Goal: Information Seeking & Learning: Compare options

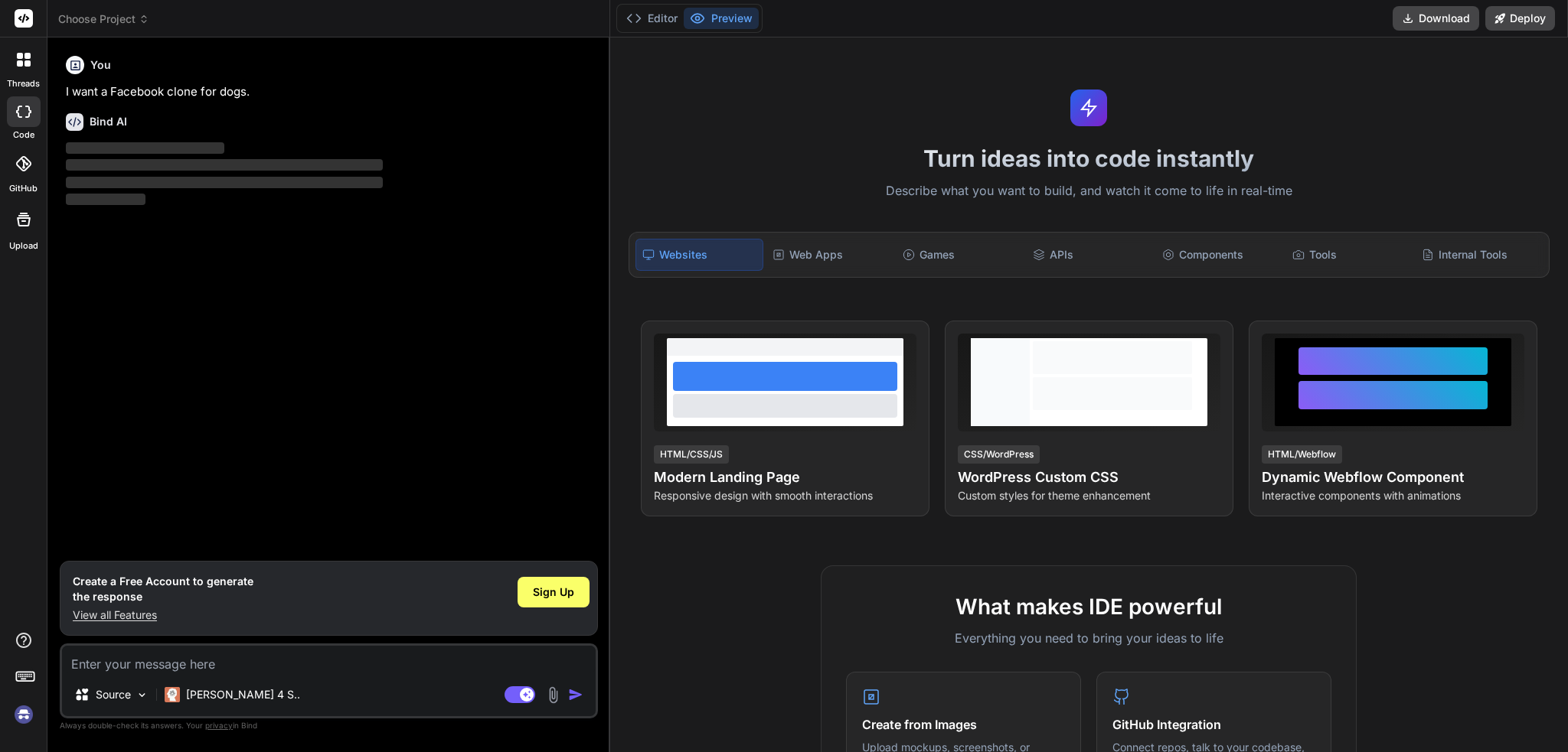
type textarea "x"
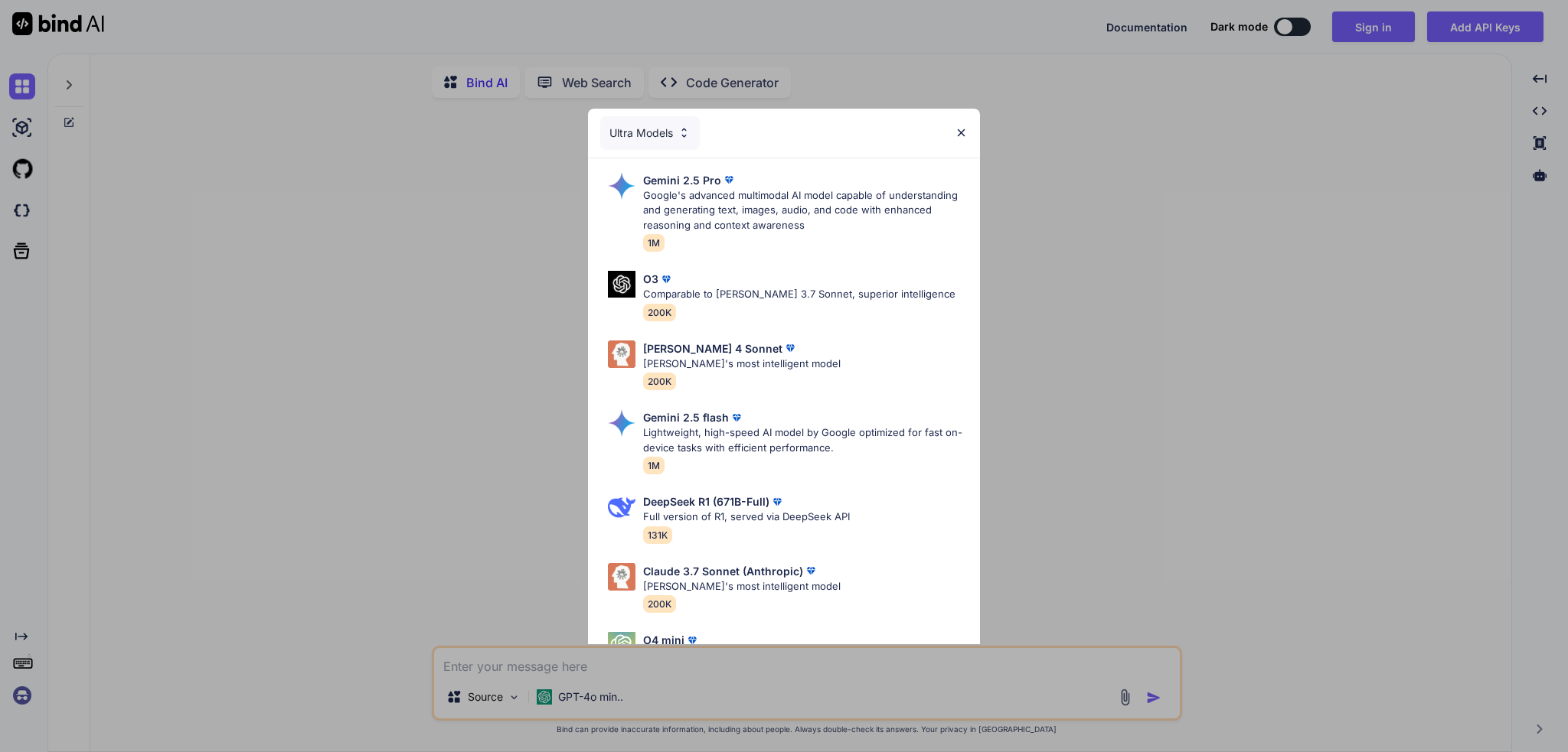
click at [965, 129] on img at bounding box center [961, 133] width 13 height 13
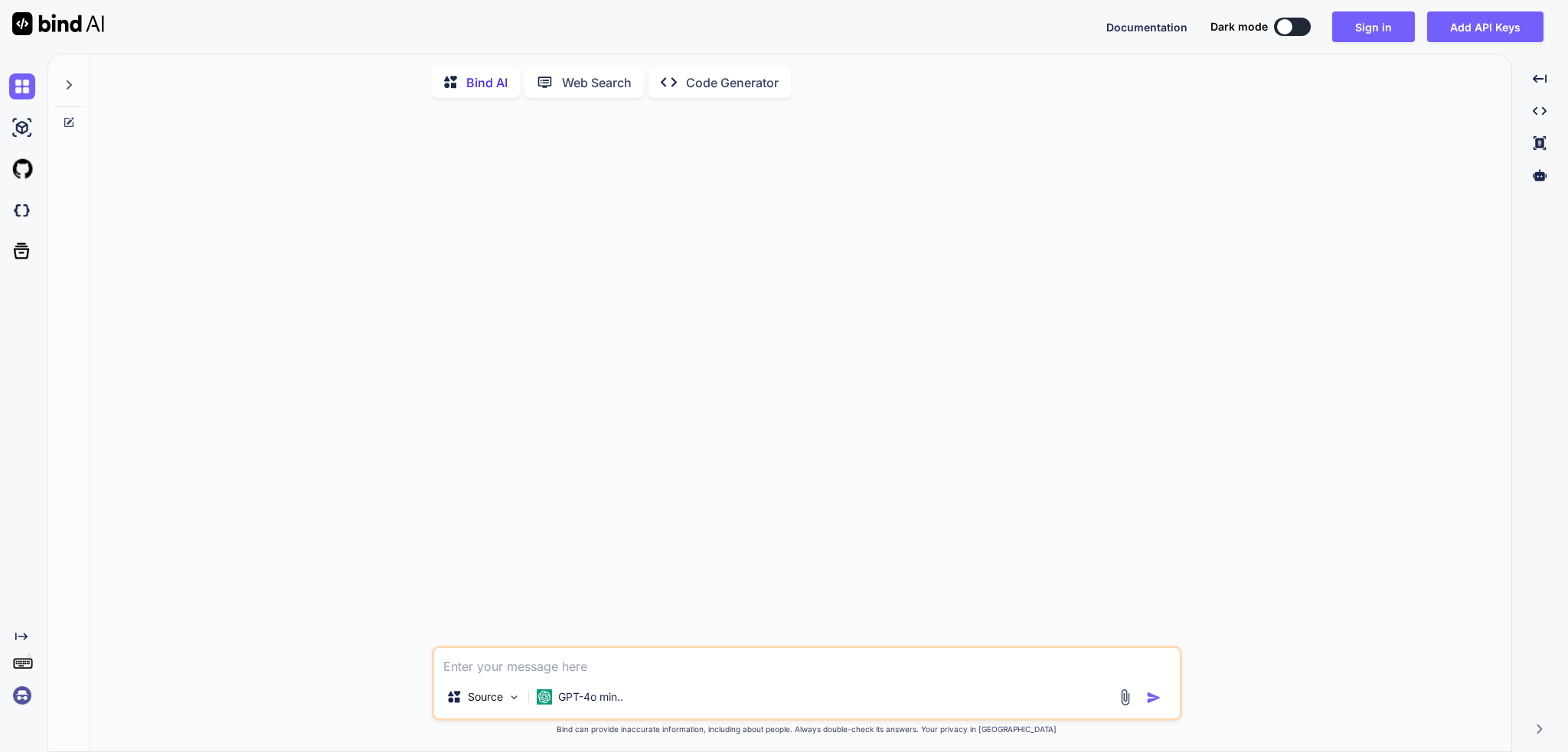
click at [563, 669] on textarea at bounding box center [807, 662] width 746 height 28
click at [589, 695] on p "GPT-4o min.." at bounding box center [591, 697] width 65 height 16
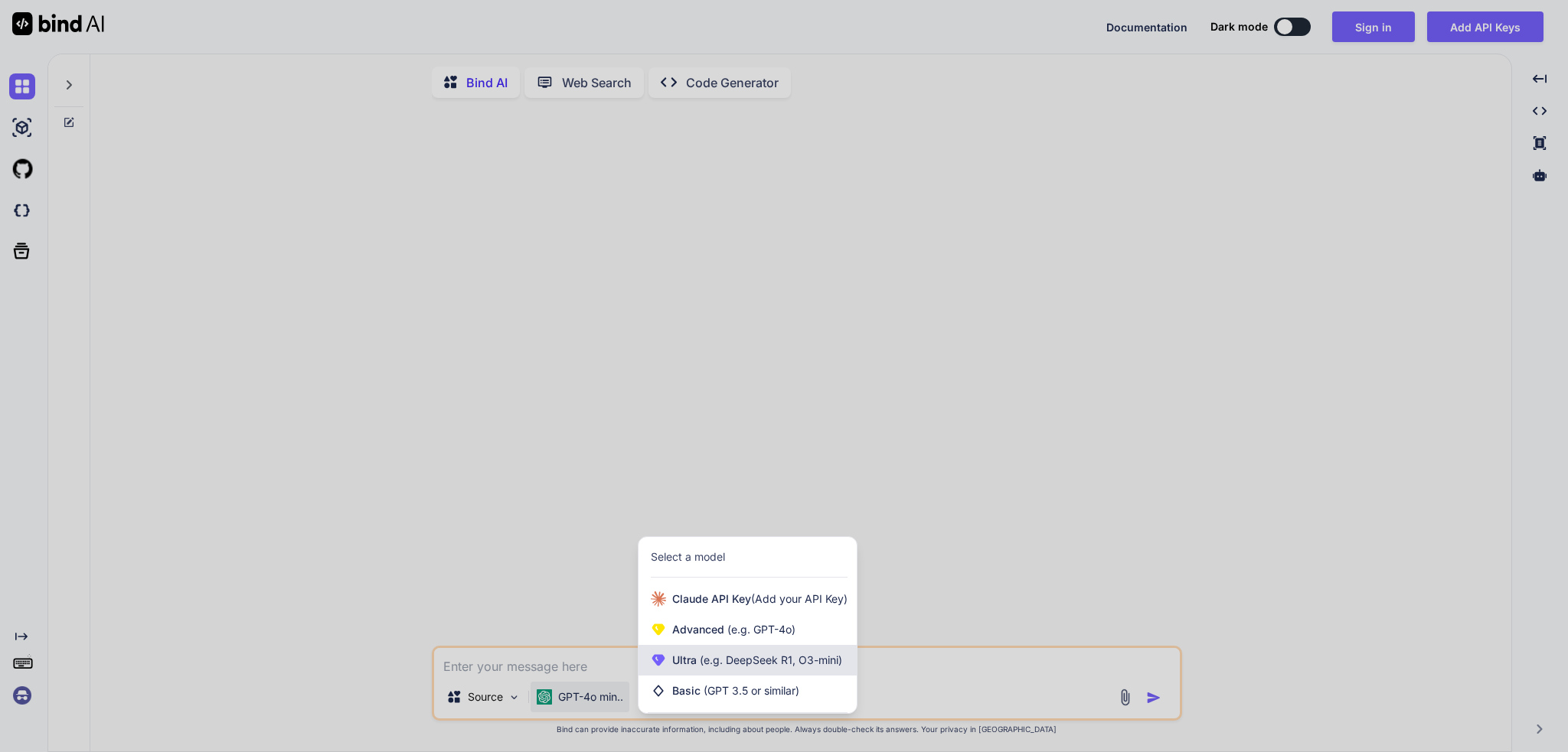
click at [686, 676] on div "Ultra (e.g. DeepSeek R1, O3-mini)" at bounding box center [747, 660] width 218 height 31
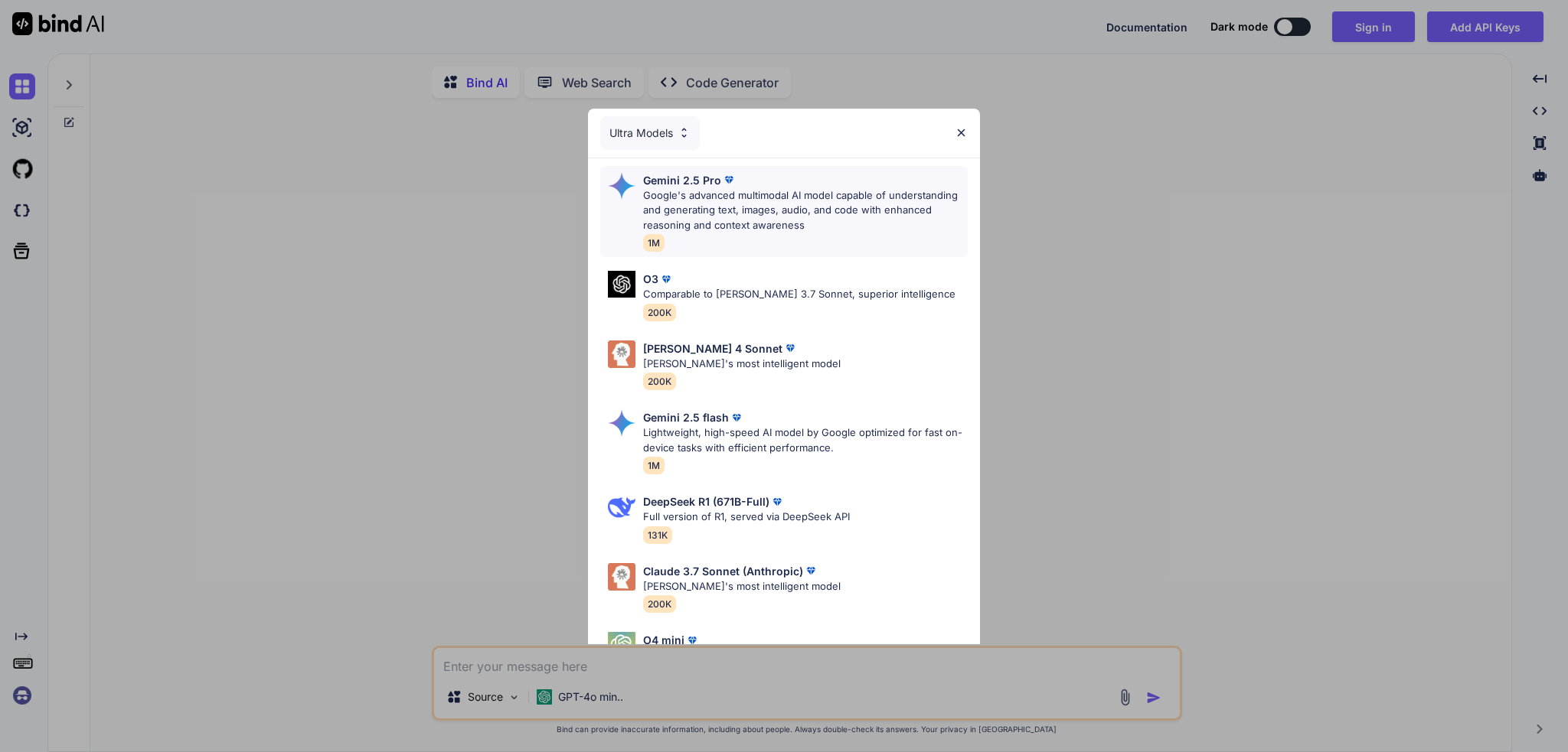
click at [768, 244] on div "Gemini 2.5 Pro Google's advanced multimodal AI model capable of understanding a…" at bounding box center [805, 212] width 325 height 80
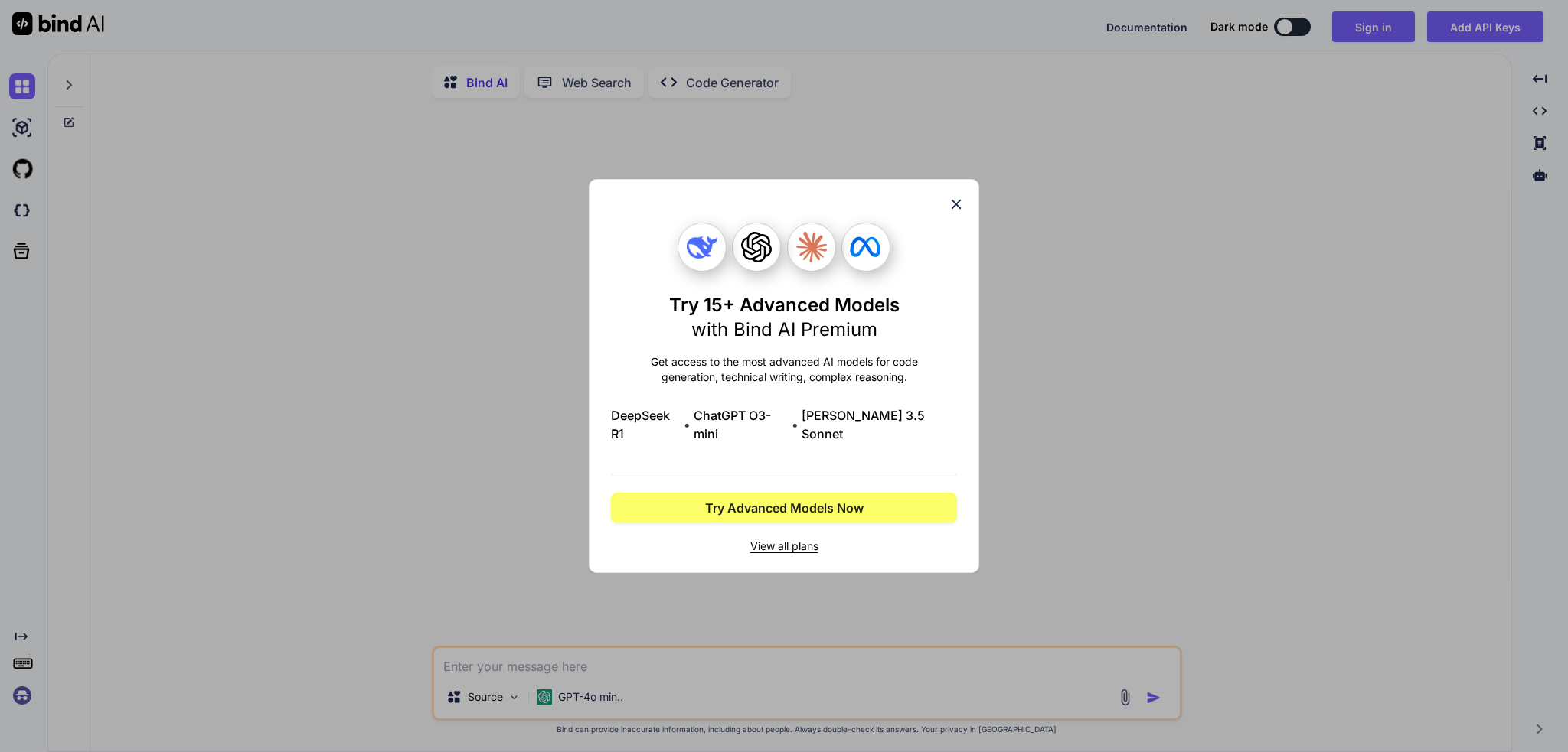
click at [958, 212] on icon at bounding box center [957, 204] width 17 height 17
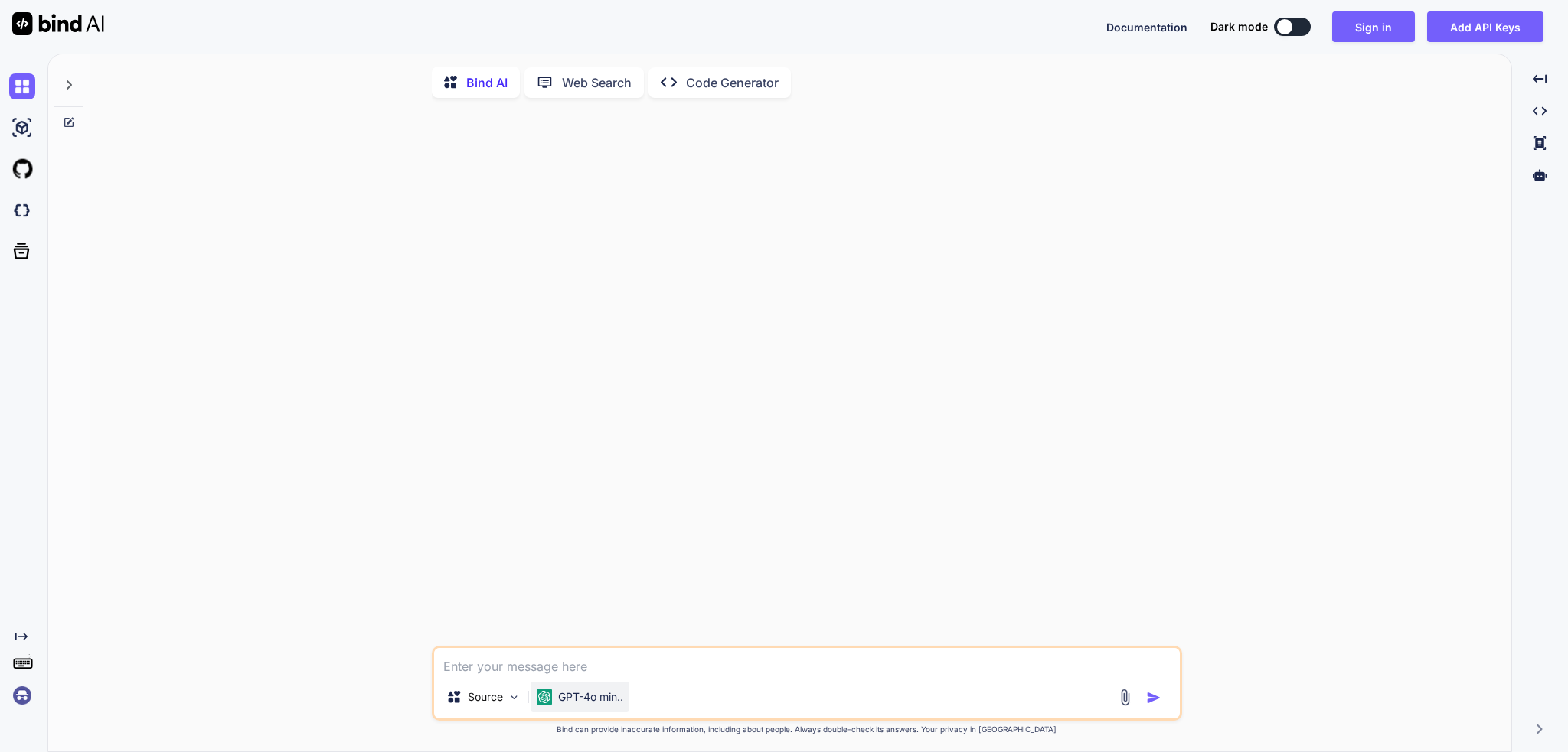
click at [589, 690] on div "GPT-4o min.." at bounding box center [580, 696] width 98 height 31
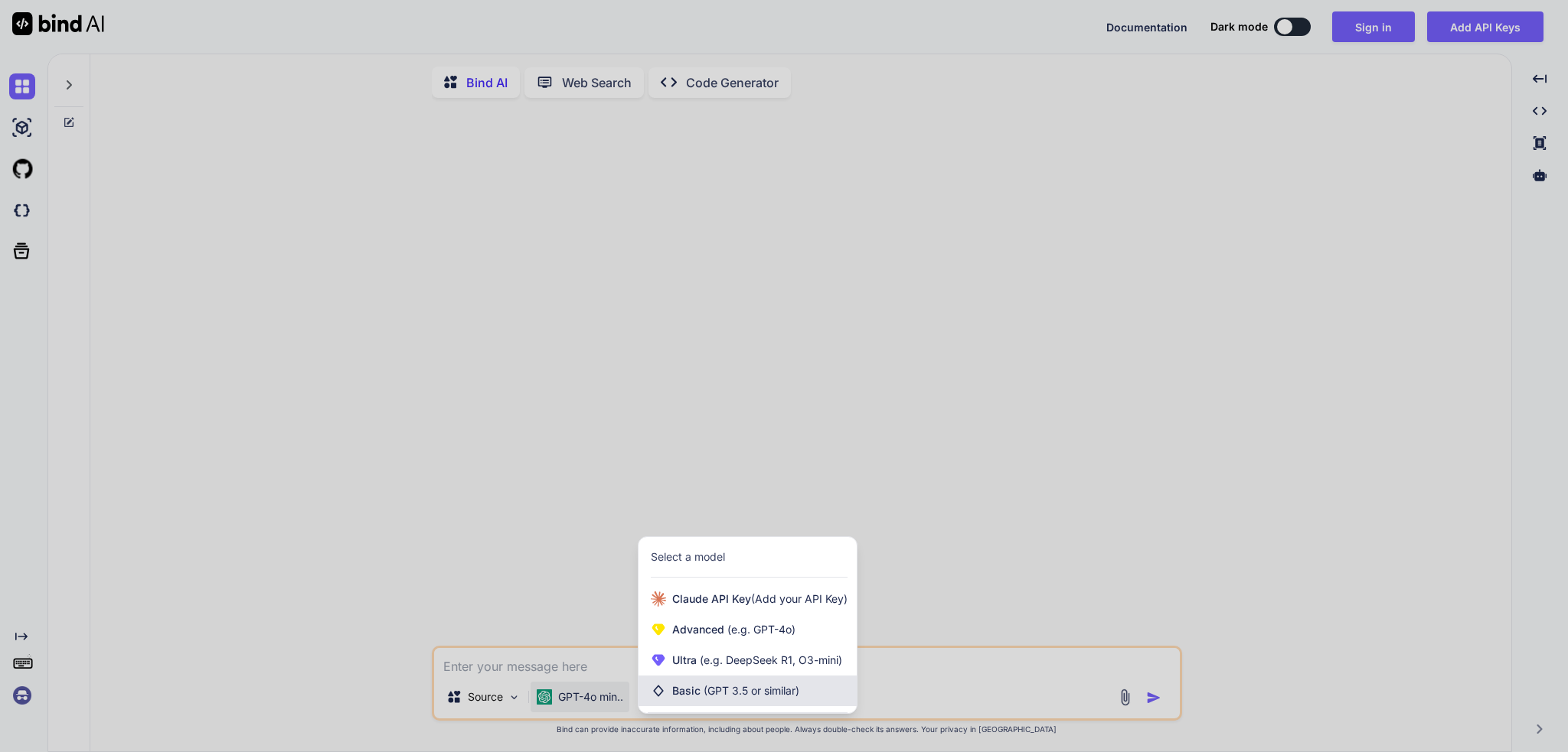
click at [686, 694] on span "Basic (GPT 3.5 or similar)" at bounding box center [736, 691] width 127 height 16
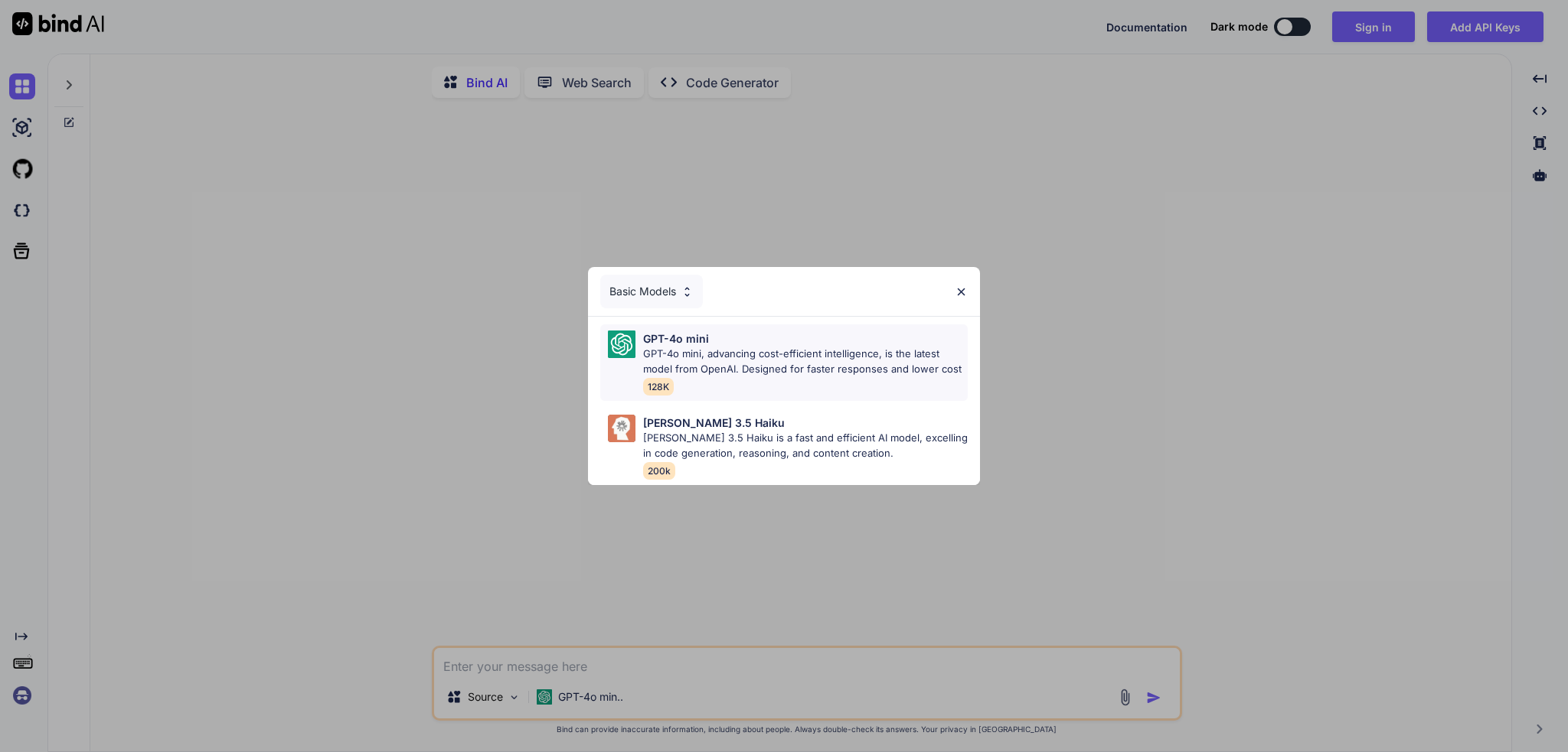
click at [800, 378] on div "GPT-4o mini GPT-4o mini, advancing cost-efficient intelligence, is the latest m…" at bounding box center [805, 363] width 325 height 64
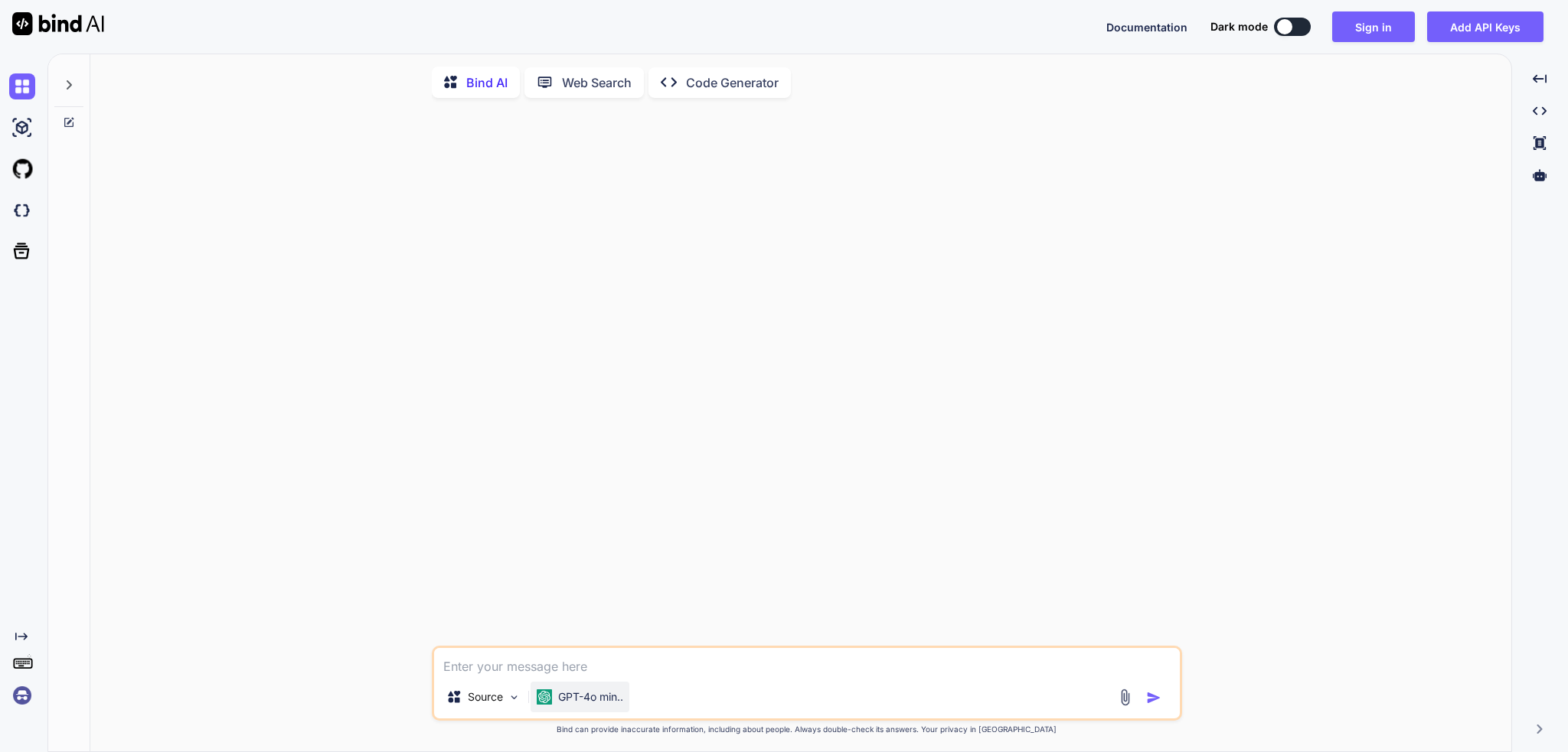
click at [585, 712] on div "GPT-4o min.." at bounding box center [580, 696] width 98 height 31
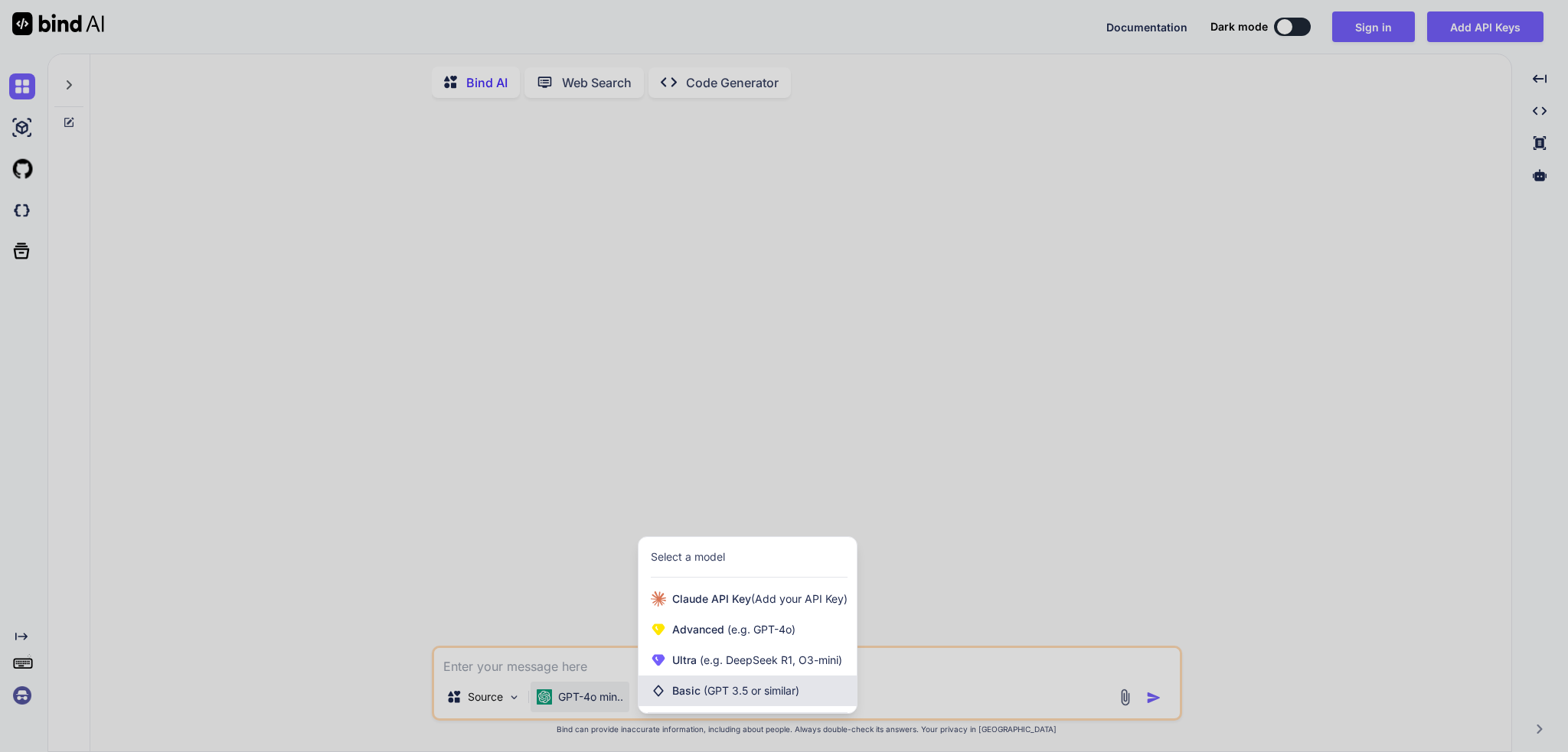
click at [700, 685] on div "Basic (GPT 3.5 or similar)" at bounding box center [747, 691] width 218 height 31
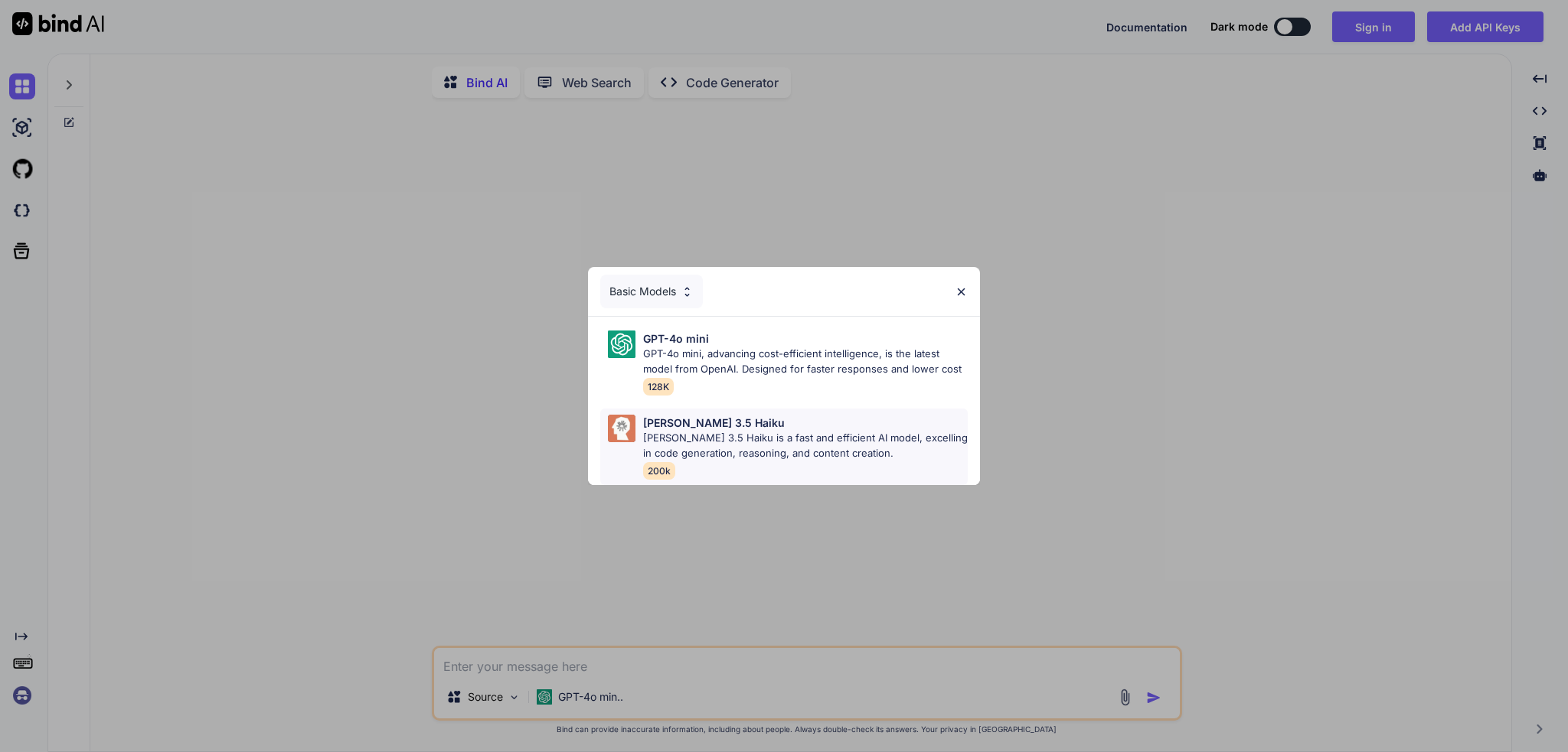
click at [783, 463] on div "Claude 3.5 Haiku Claude 3.5 Haiku is a fast and efficient AI model, excelling i…" at bounding box center [805, 446] width 325 height 64
type textarea "x"
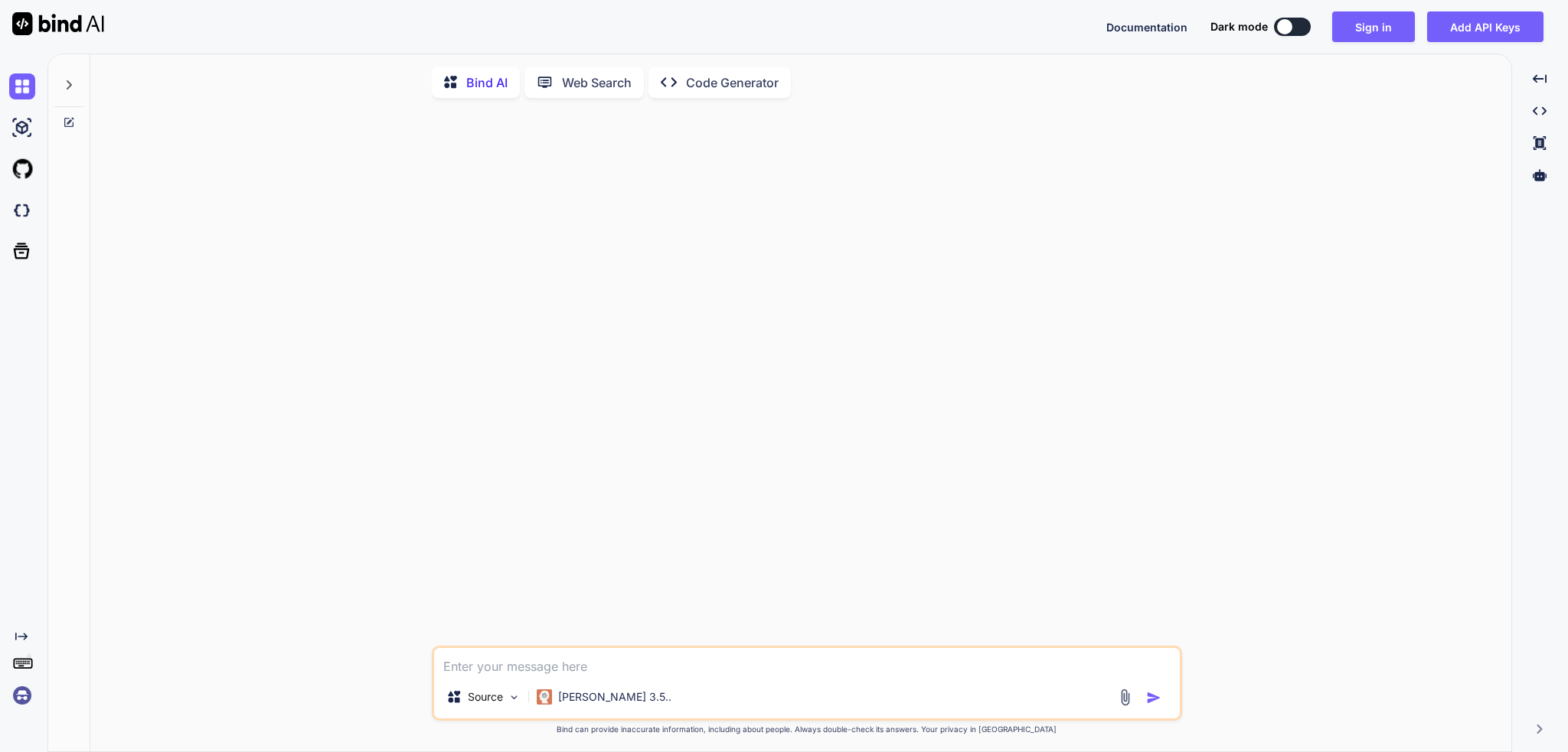
click at [610, 667] on textarea at bounding box center [807, 662] width 746 height 28
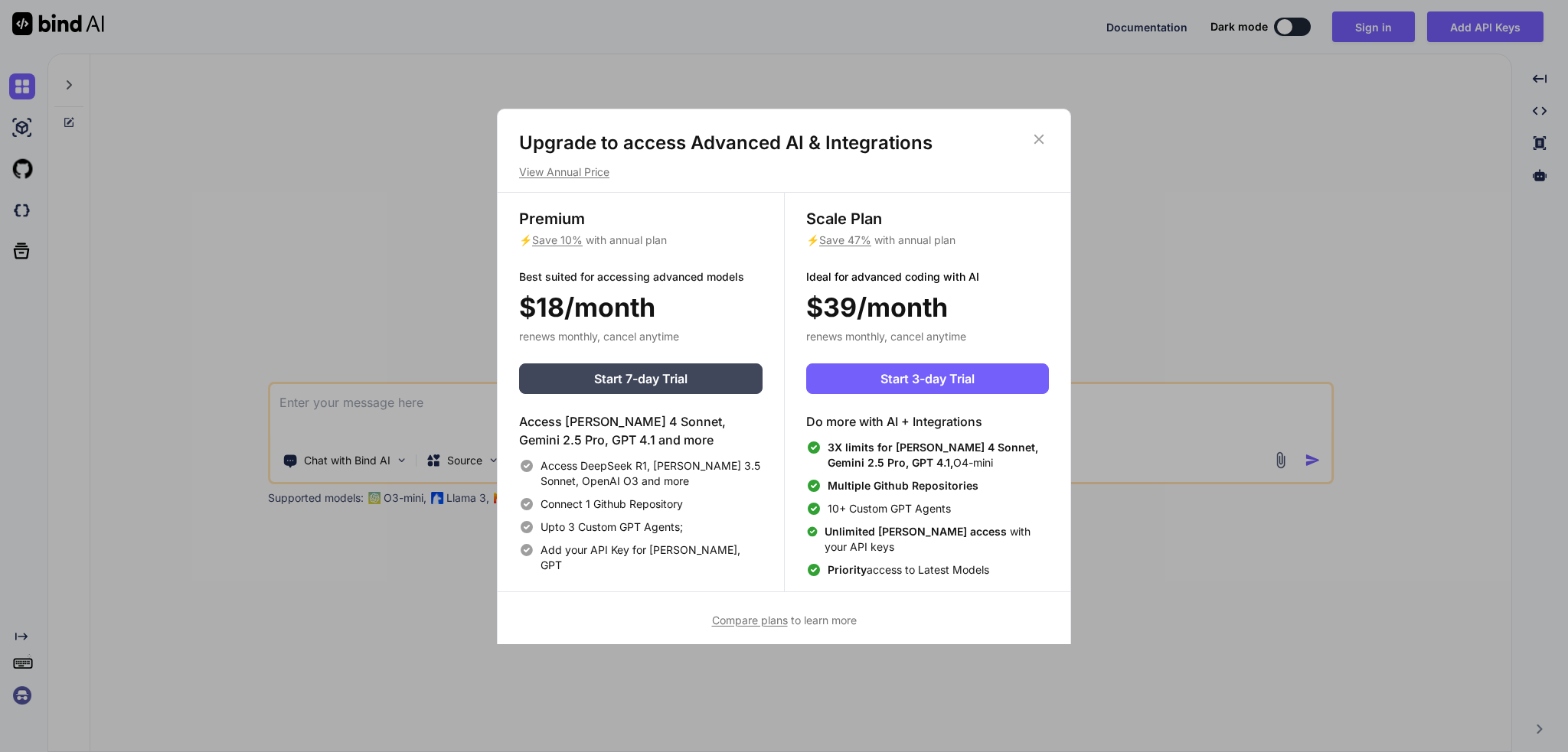
click at [760, 625] on span "Compare plans" at bounding box center [750, 620] width 76 height 13
